Goal: Information Seeking & Learning: Learn about a topic

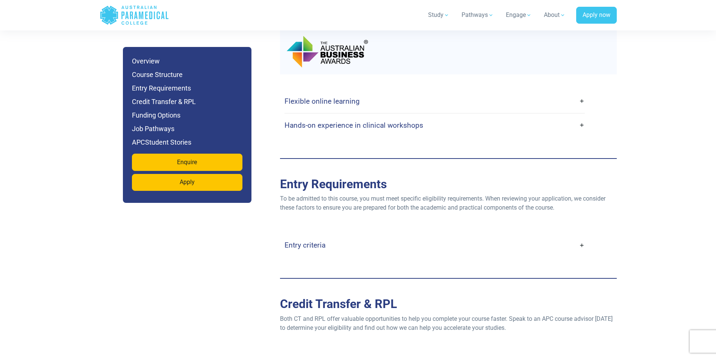
scroll to position [1728, 0]
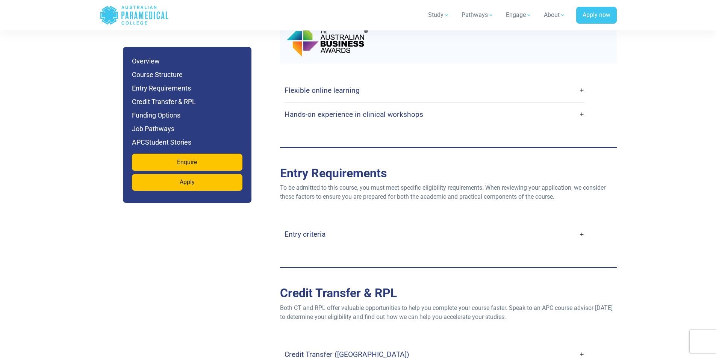
click at [530, 225] on link "Entry criteria" at bounding box center [434, 234] width 300 height 18
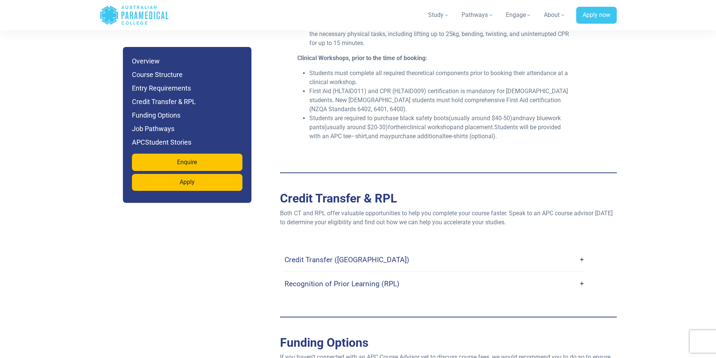
scroll to position [2066, 0]
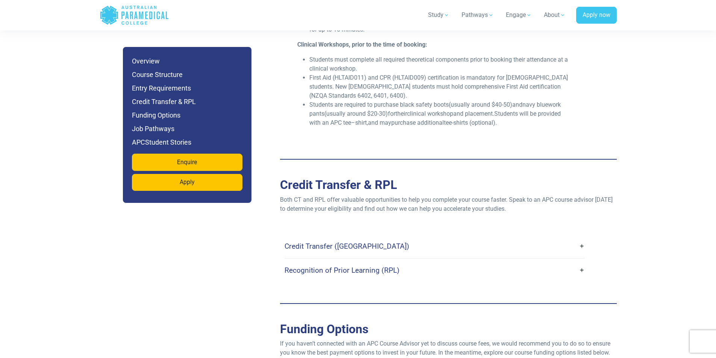
click at [580, 237] on link "Credit Transfer ([GEOGRAPHIC_DATA])" at bounding box center [434, 246] width 300 height 18
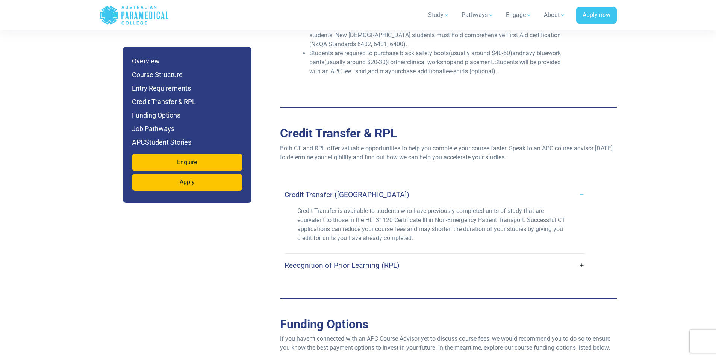
scroll to position [2141, 0]
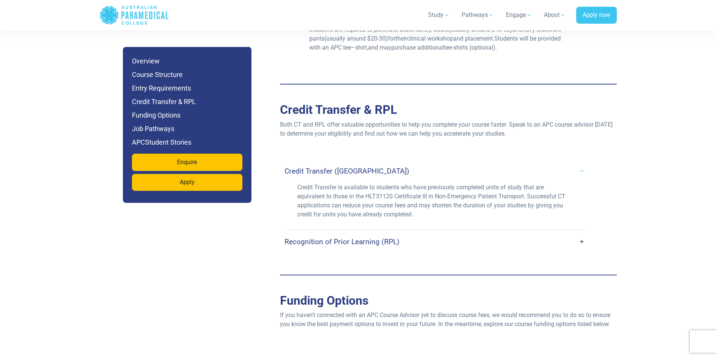
click at [579, 233] on link "Recognition of Prior Learning (RPL)" at bounding box center [434, 242] width 300 height 18
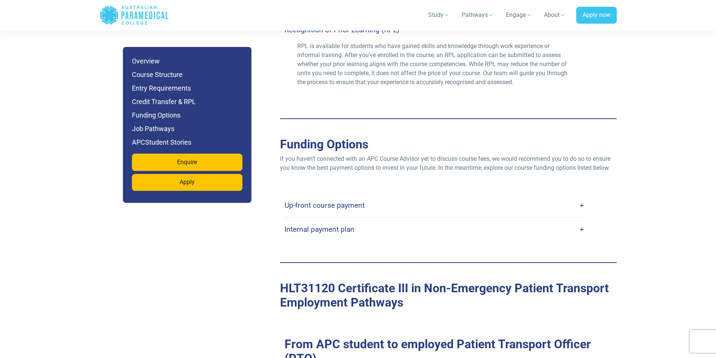
scroll to position [2367, 0]
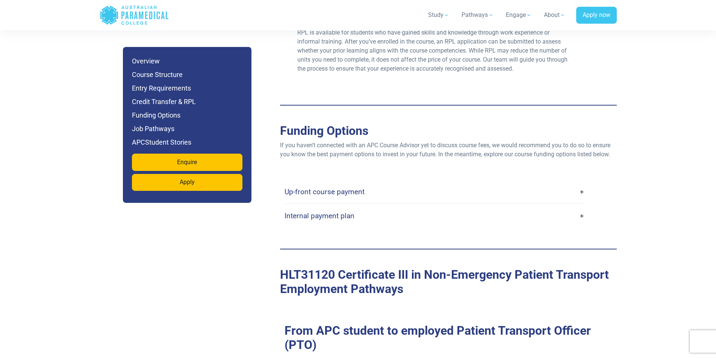
click at [572, 183] on link "Up-front course payment" at bounding box center [434, 192] width 300 height 18
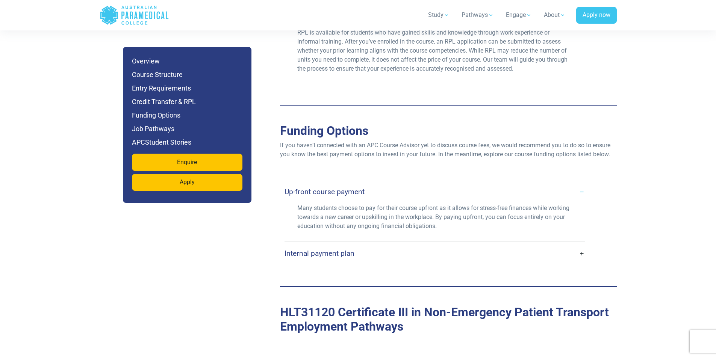
click at [592, 245] on div "Up-front course payment Many students choose to pay for their course upfront as…" at bounding box center [448, 222] width 328 height 85
click at [573, 245] on link "Internal payment plan" at bounding box center [434, 254] width 300 height 18
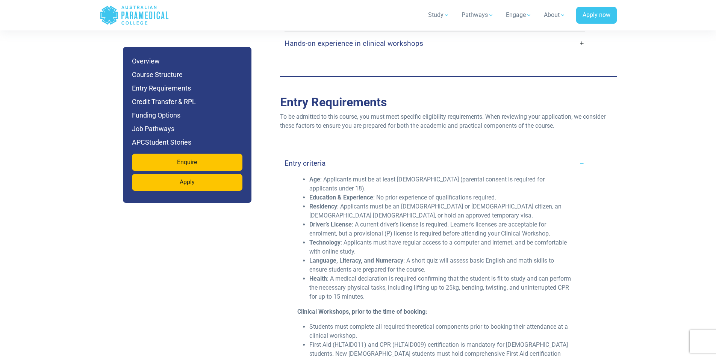
scroll to position [1691, 0]
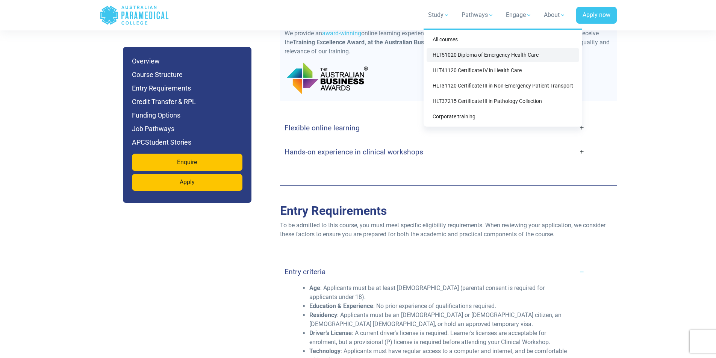
click at [555, 55] on link "HLT51020 Diploma of Emergency Health Care" at bounding box center [502, 55] width 153 height 14
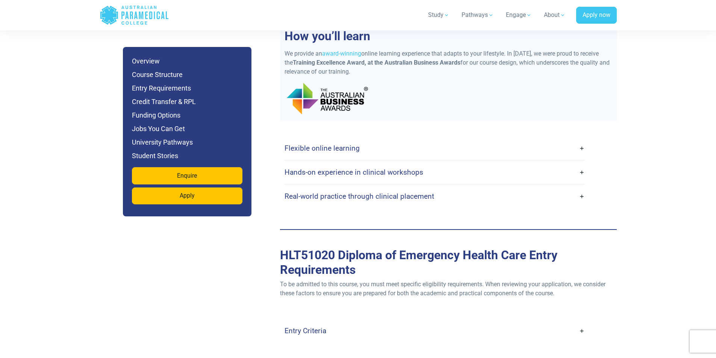
scroll to position [1916, 0]
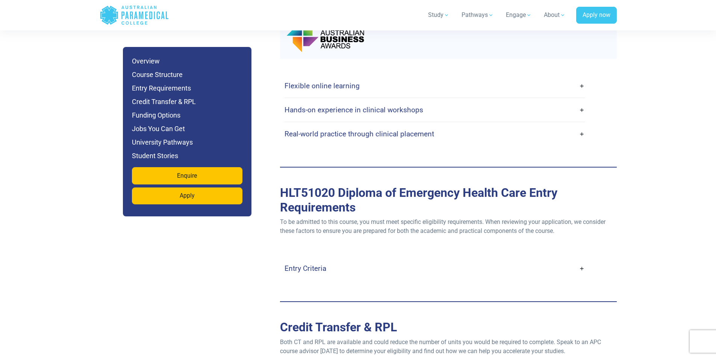
click at [449, 257] on div "Entry Criteria" at bounding box center [434, 269] width 300 height 24
click at [461, 260] on link "Entry Criteria" at bounding box center [434, 269] width 300 height 18
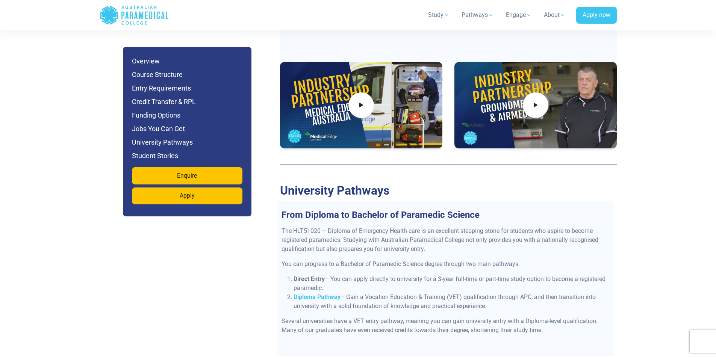
scroll to position [3193, 0]
drag, startPoint x: 501, startPoint y: 246, endPoint x: 450, endPoint y: 241, distance: 51.7
click at [449, 274] on li "Direct Entry – You can apply directly to university for a 3-year full-time or p…" at bounding box center [451, 283] width 316 height 18
click at [481, 226] on div "The HLT51020 – Diploma of Emergency Health care is an excellent stepping stone …" at bounding box center [445, 290] width 337 height 129
drag, startPoint x: 293, startPoint y: 265, endPoint x: 630, endPoint y: 258, distance: 337.5
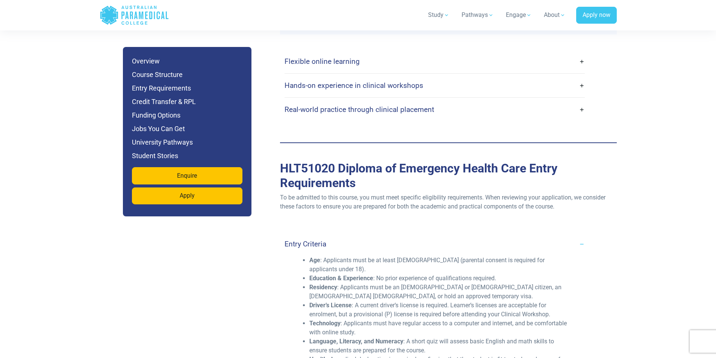
scroll to position [1841, 0]
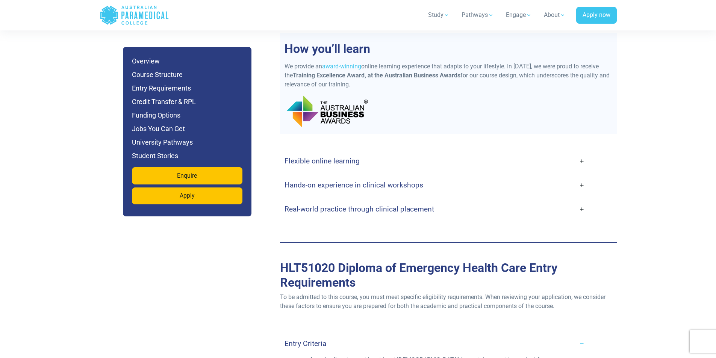
click at [576, 176] on link "Hands-on experience in clinical workshops" at bounding box center [434, 185] width 300 height 18
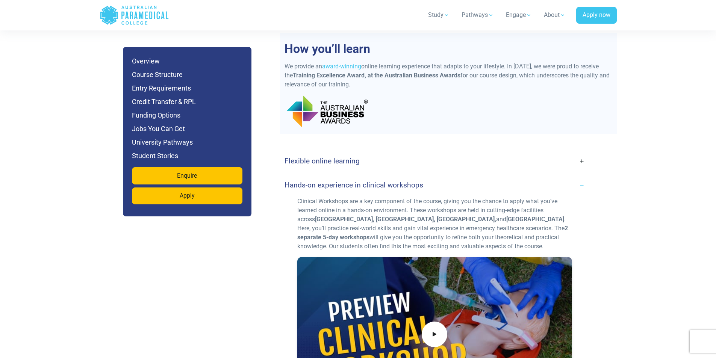
click at [576, 176] on link "Hands-on experience in clinical workshops" at bounding box center [434, 185] width 300 height 18
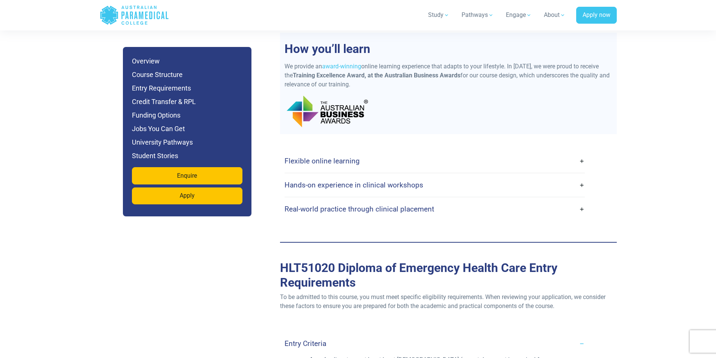
click at [578, 152] on link "Flexible online learning" at bounding box center [434, 161] width 300 height 18
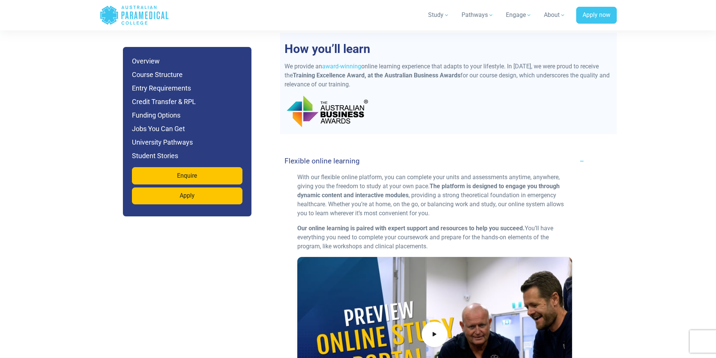
click at [578, 152] on link "Flexible online learning" at bounding box center [434, 161] width 300 height 18
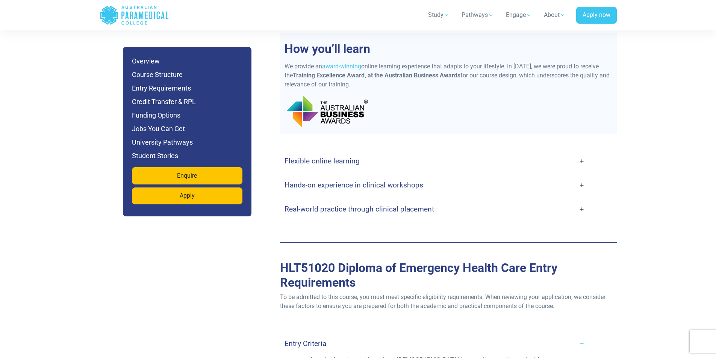
click at [565, 200] on link "Real-world practice through clinical placement" at bounding box center [434, 209] width 300 height 18
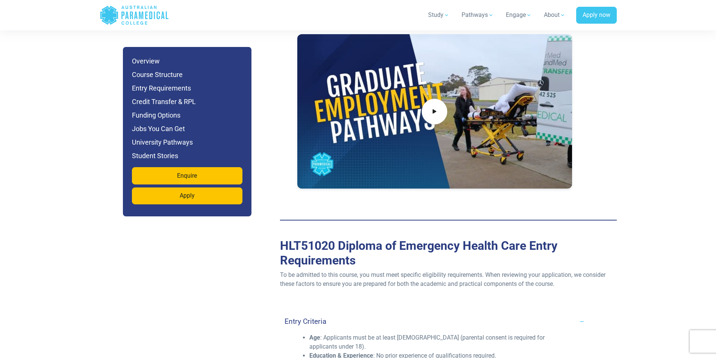
scroll to position [2179, 0]
